Goal: Task Accomplishment & Management: Manage account settings

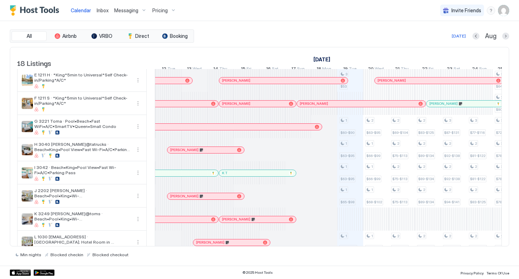
scroll to position [90, 0]
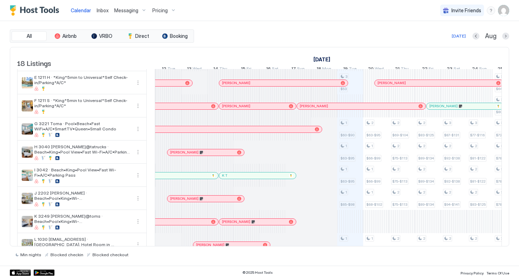
click at [236, 131] on div "[PERSON_NAME]" at bounding box center [201, 129] width 219 height 5
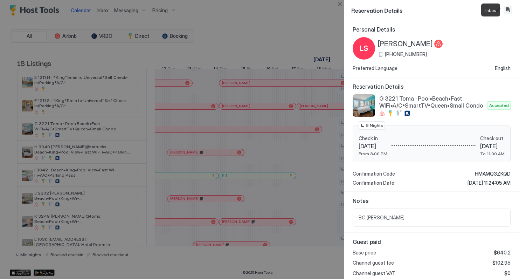
click at [510, 7] on button "Inbox" at bounding box center [507, 10] width 8 height 8
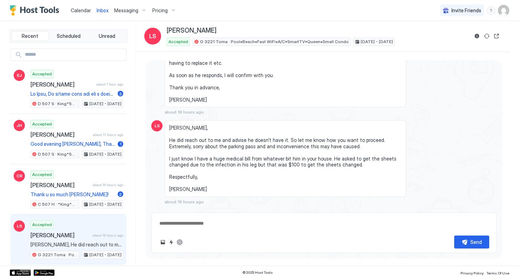
click at [454, 211] on div "Scheduled Messages" at bounding box center [465, 214] width 48 height 7
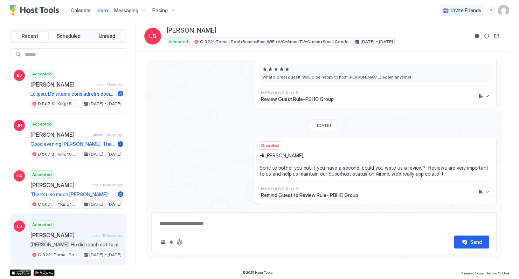
click at [80, 13] on span "Calendar" at bounding box center [81, 10] width 20 height 6
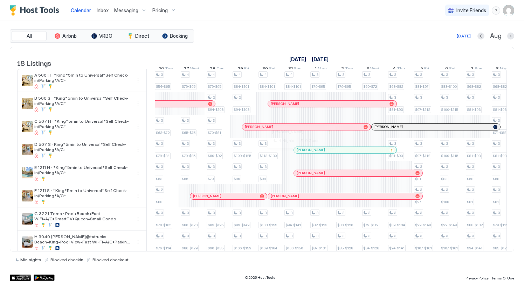
click at [300, 153] on div at bounding box center [300, 150] width 6 height 6
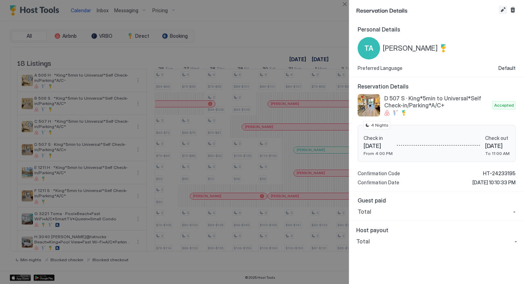
click at [502, 12] on button "Edit reservation" at bounding box center [502, 10] width 8 height 8
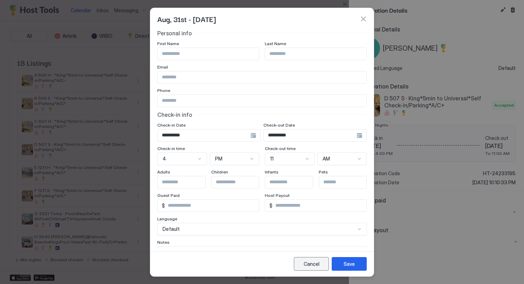
click at [306, 266] on div "Cancel" at bounding box center [311, 263] width 16 height 7
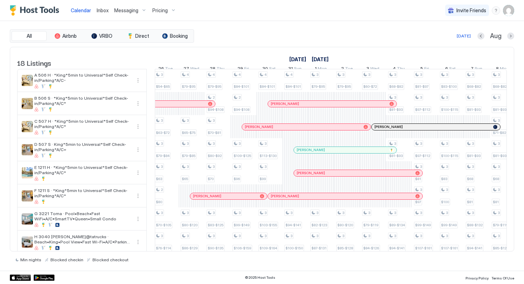
click at [302, 153] on div at bounding box center [302, 150] width 6 height 6
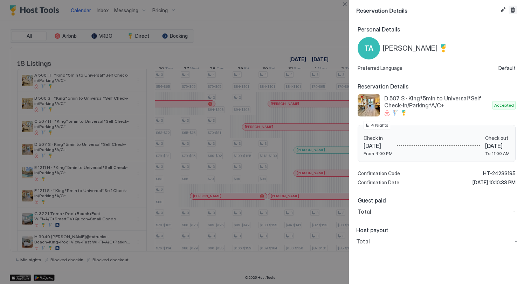
click at [514, 10] on button "Cancel reservation" at bounding box center [512, 10] width 8 height 8
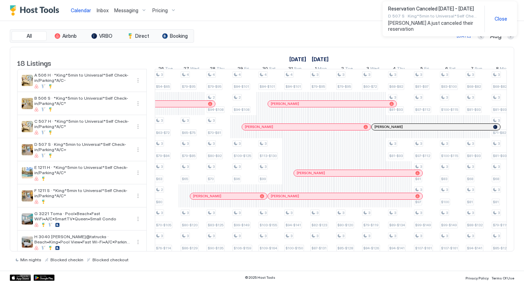
click at [503, 16] on span "Close" at bounding box center [500, 19] width 13 height 6
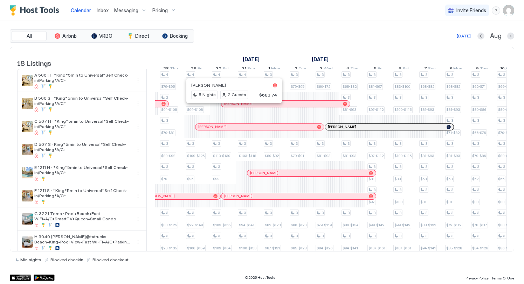
click at [231, 107] on div at bounding box center [231, 104] width 6 height 6
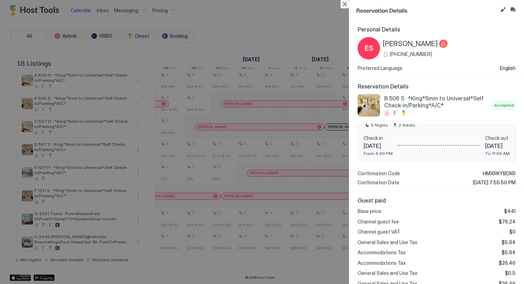
click at [345, 3] on button "Close" at bounding box center [344, 4] width 8 height 8
